Goal: Find contact information: Find contact information

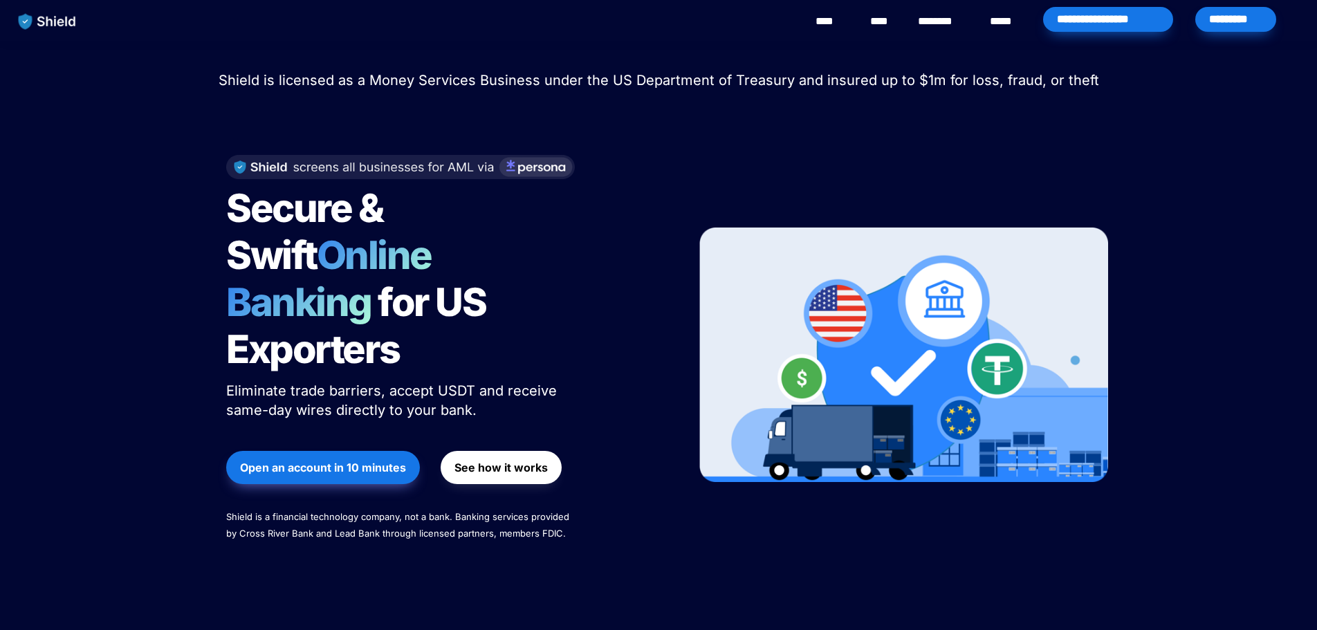
click at [577, 248] on div "Secure & Swift Online Banking for US Exporters Eliminate trade barriers, accept…" at bounding box center [444, 355] width 470 height 428
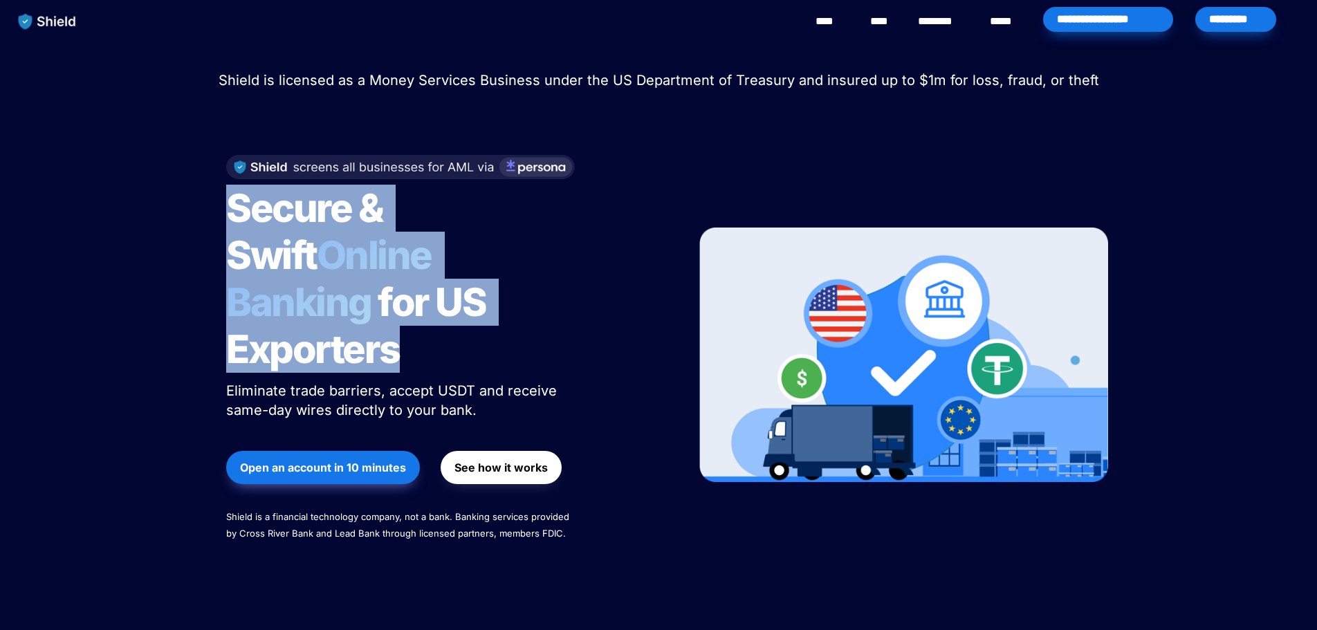
click at [577, 248] on div "Secure & Swift Online Banking for US Exporters Eliminate trade barriers, accept…" at bounding box center [444, 355] width 470 height 428
click at [578, 249] on div "Secure & Swift Online Banking for US Exporters Eliminate trade barriers, accept…" at bounding box center [444, 355] width 470 height 428
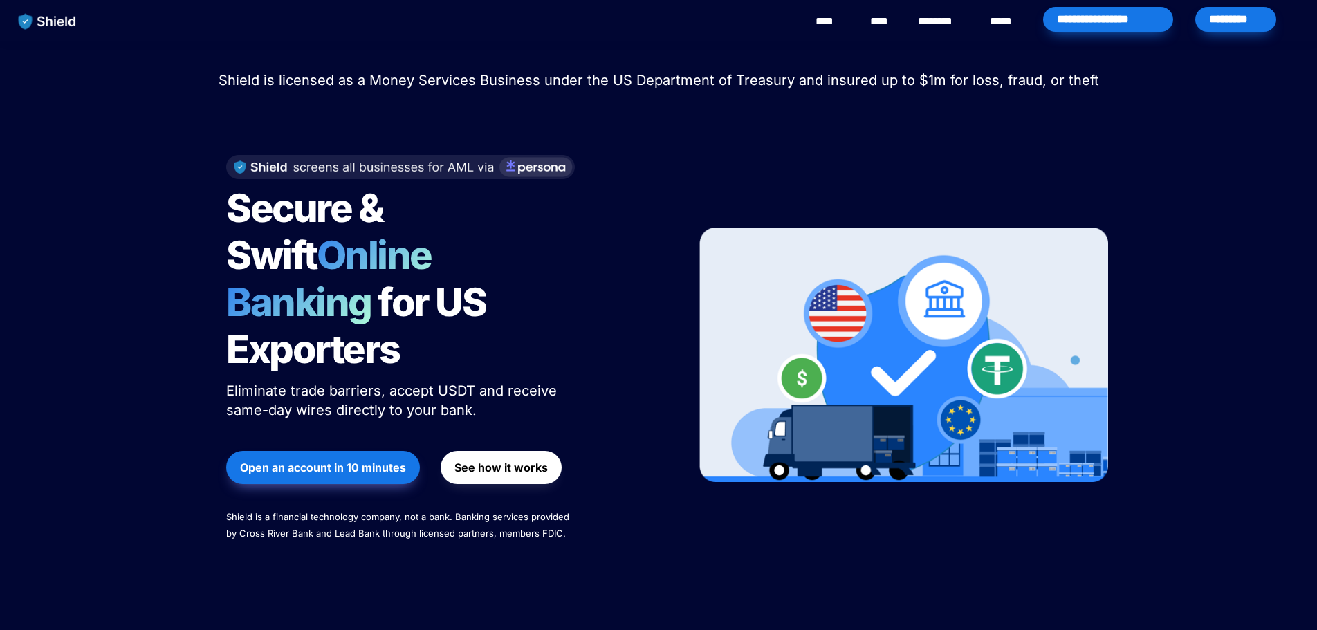
click at [621, 199] on div "Secure & Swift Online Banking for US Exporters Eliminate trade barriers, accept…" at bounding box center [444, 355] width 470 height 428
click at [633, 81] on span "Shield is licensed as a Money Services Business under the US Department of Trea…" at bounding box center [659, 80] width 880 height 17
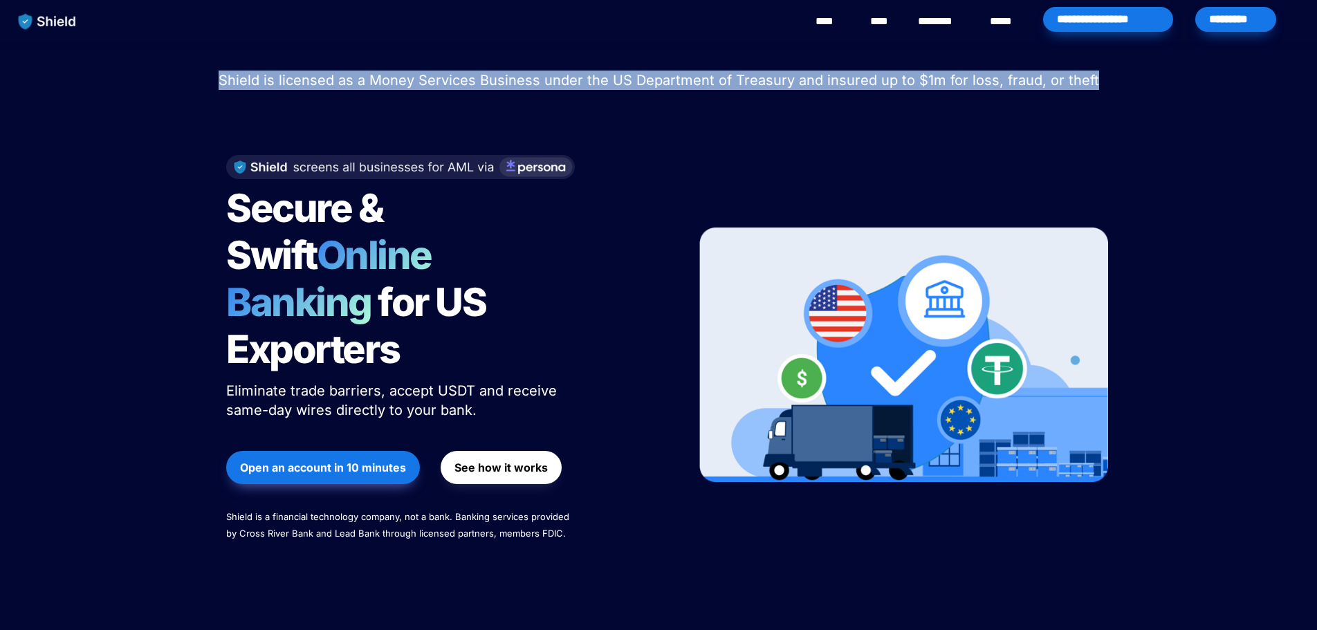
click at [633, 81] on span "Shield is licensed as a Money Services Business under the US Department of Trea…" at bounding box center [659, 80] width 880 height 17
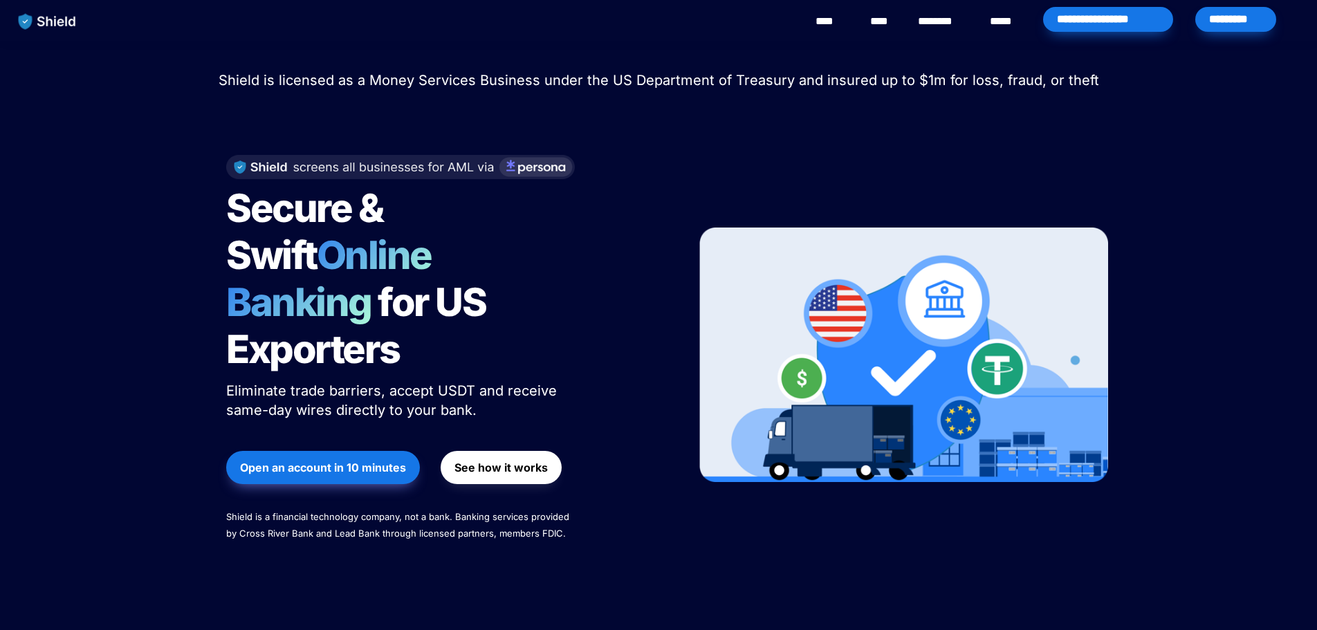
click at [949, 24] on link "********" at bounding box center [942, 21] width 49 height 17
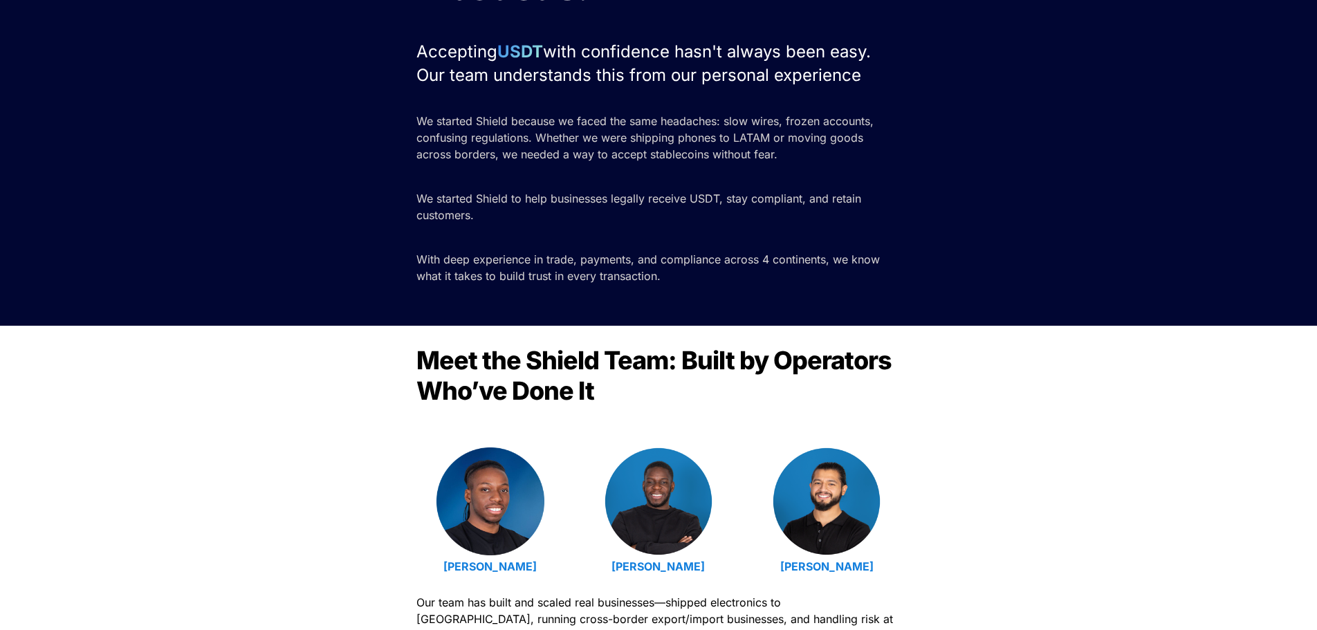
scroll to position [270, 0]
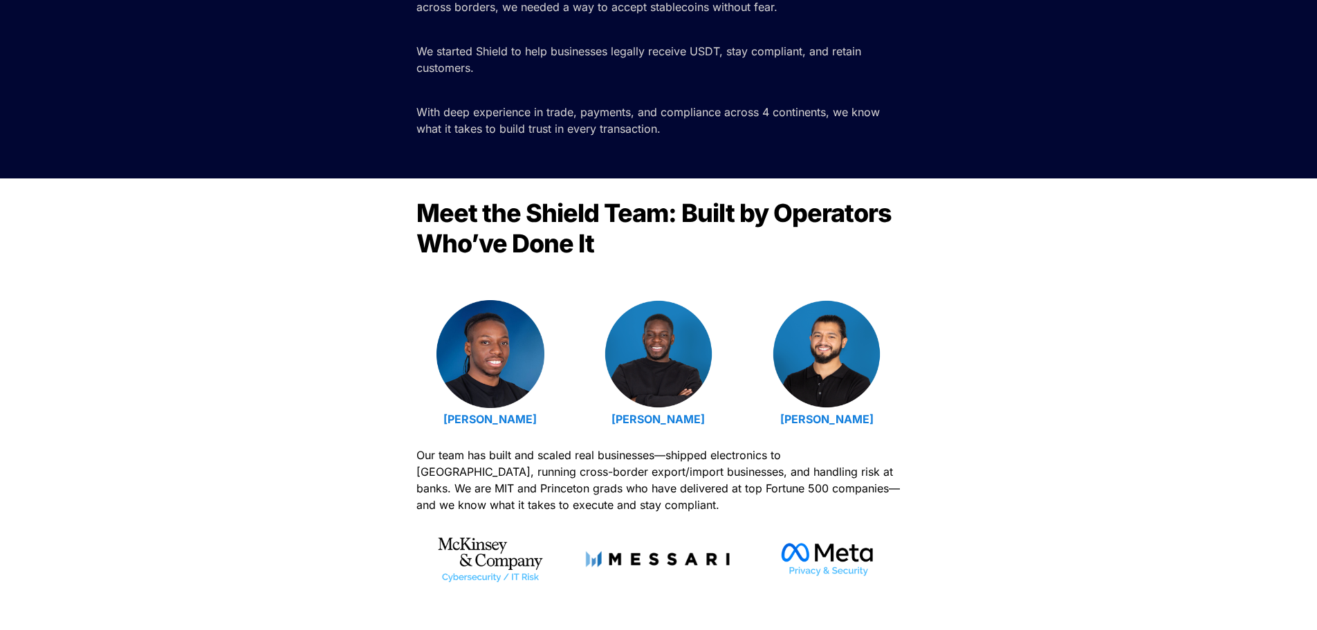
click at [745, 377] on div "[PERSON_NAME] [PERSON_NAME] [PERSON_NAME]" at bounding box center [658, 365] width 484 height 130
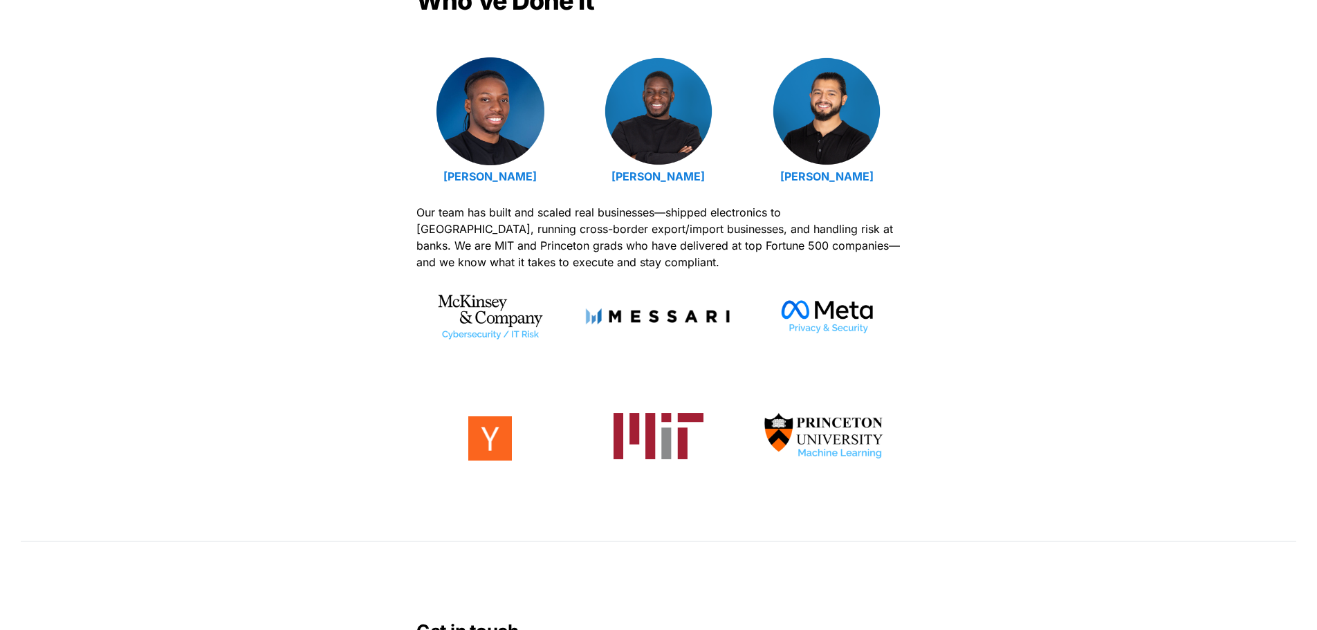
scroll to position [797, 0]
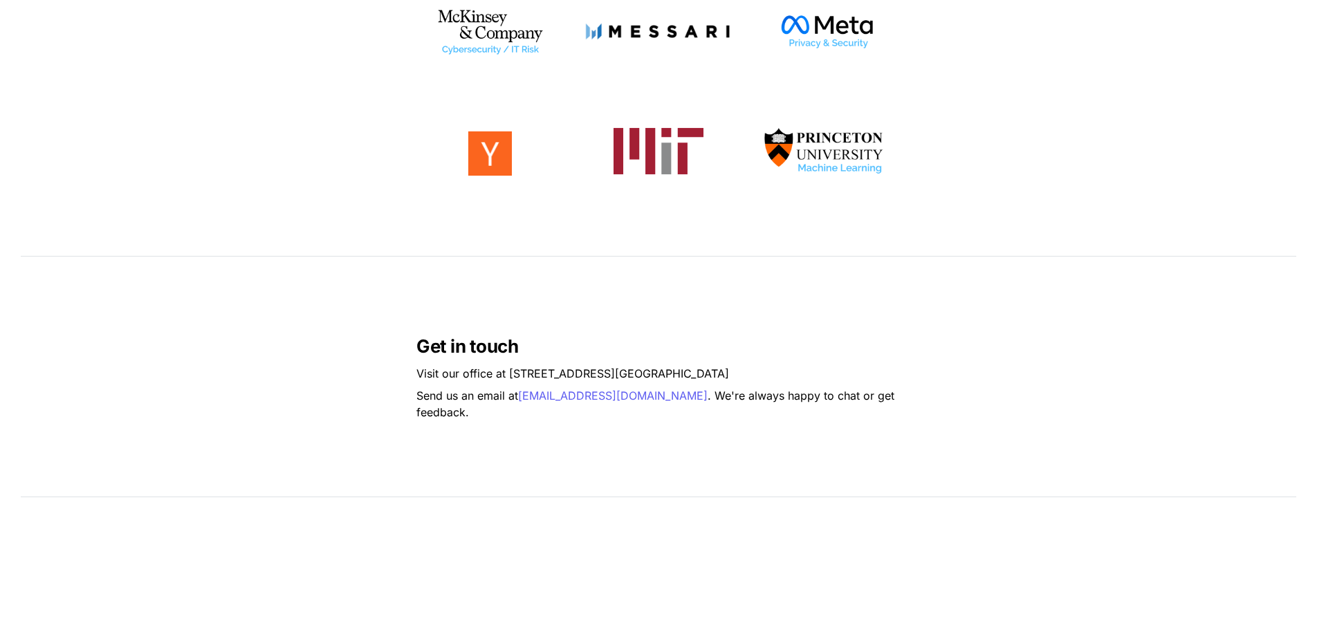
click at [685, 380] on span "[GEOGRAPHIC_DATA]" at bounding box center [672, 373] width 114 height 14
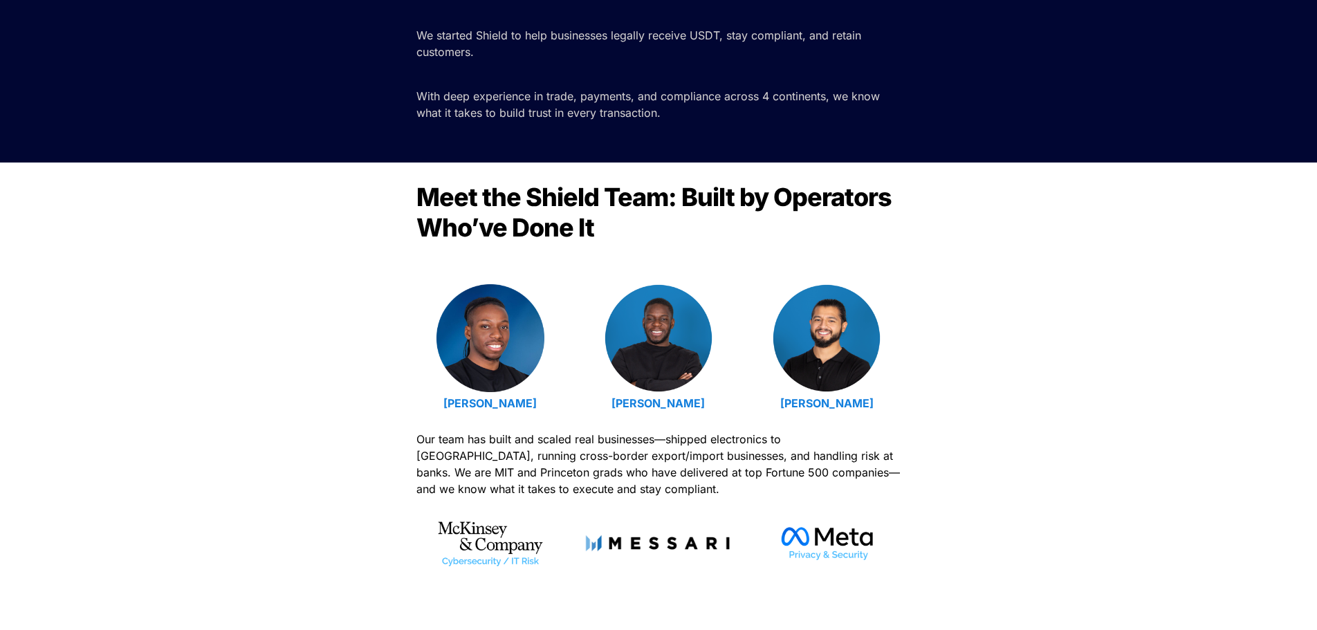
scroll to position [0, 0]
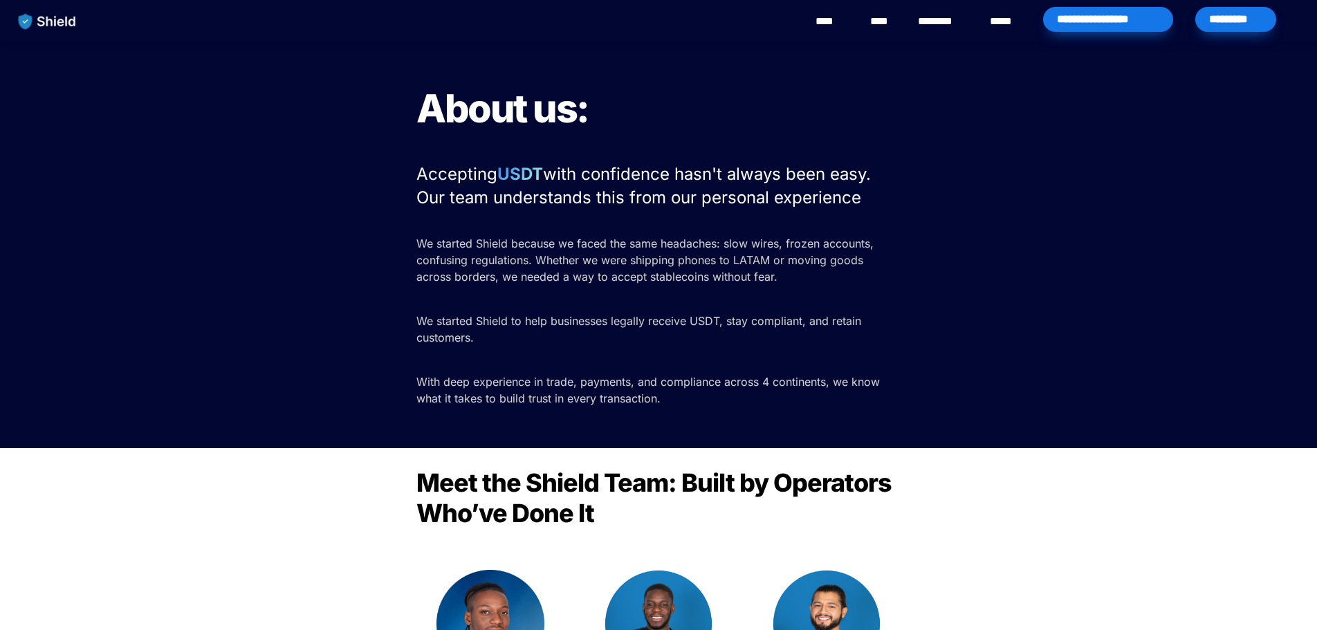
click at [37, 17] on img "main navigation" at bounding box center [47, 21] width 71 height 29
